Goal: Find specific page/section: Find specific page/section

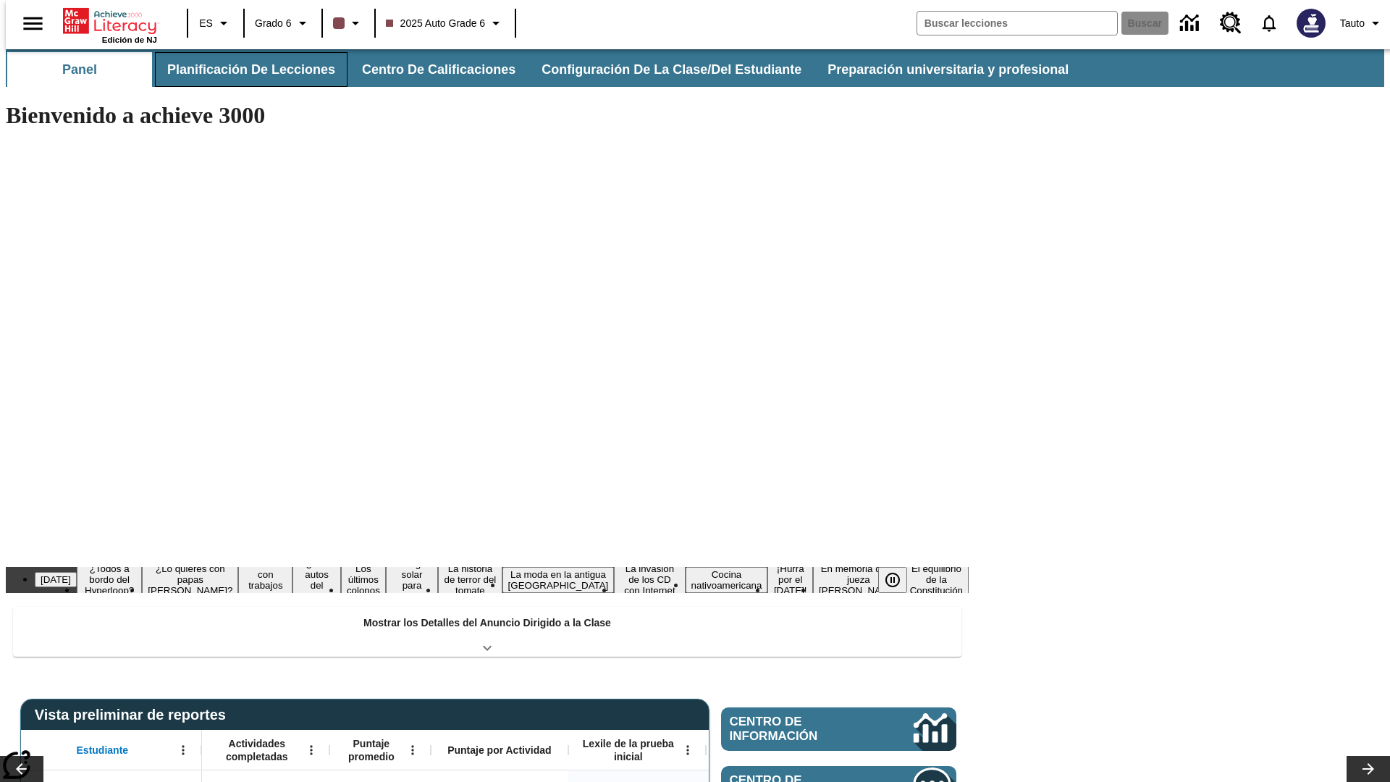
click at [243, 70] on button "Planificación de lecciones" at bounding box center [251, 69] width 193 height 35
